Goal: Find specific page/section: Find specific page/section

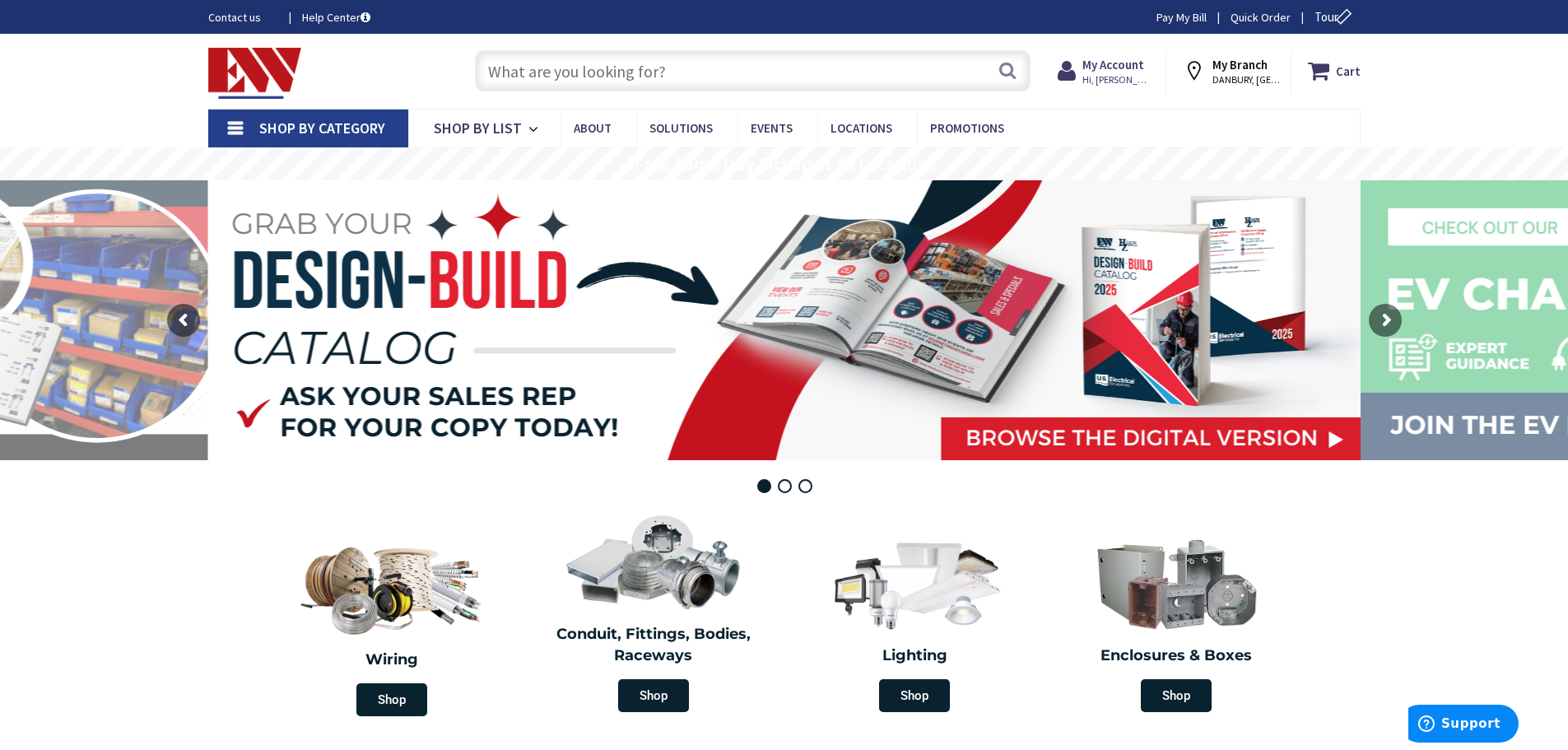
click at [513, 69] on input "text" at bounding box center [752, 70] width 555 height 41
paste input "Eaton GBK1020 Ground Bar Kit"
type input "Eaton GBK1020 Ground Bar Kit"
click at [1004, 70] on button "Search" at bounding box center [1007, 70] width 22 height 37
